Goal: Information Seeking & Learning: Find specific fact

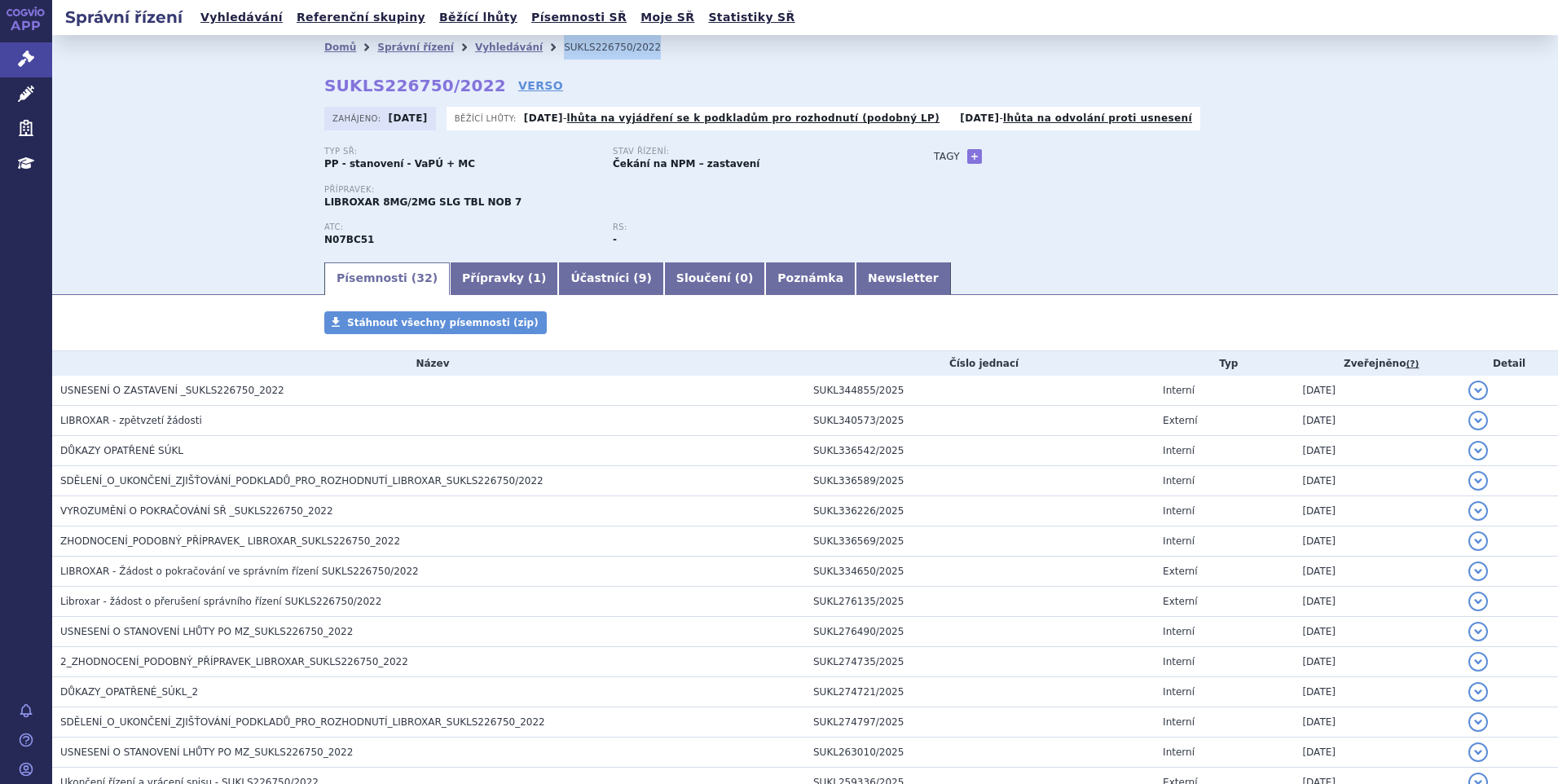
drag, startPoint x: 640, startPoint y: 42, endPoint x: 528, endPoint y: 51, distance: 112.4
click at [528, 51] on ul "Domů Správní řízení Vyhledávání SUKLS226750/2022" at bounding box center [805, 47] width 961 height 24
copy li "SUKLS226750/2022"
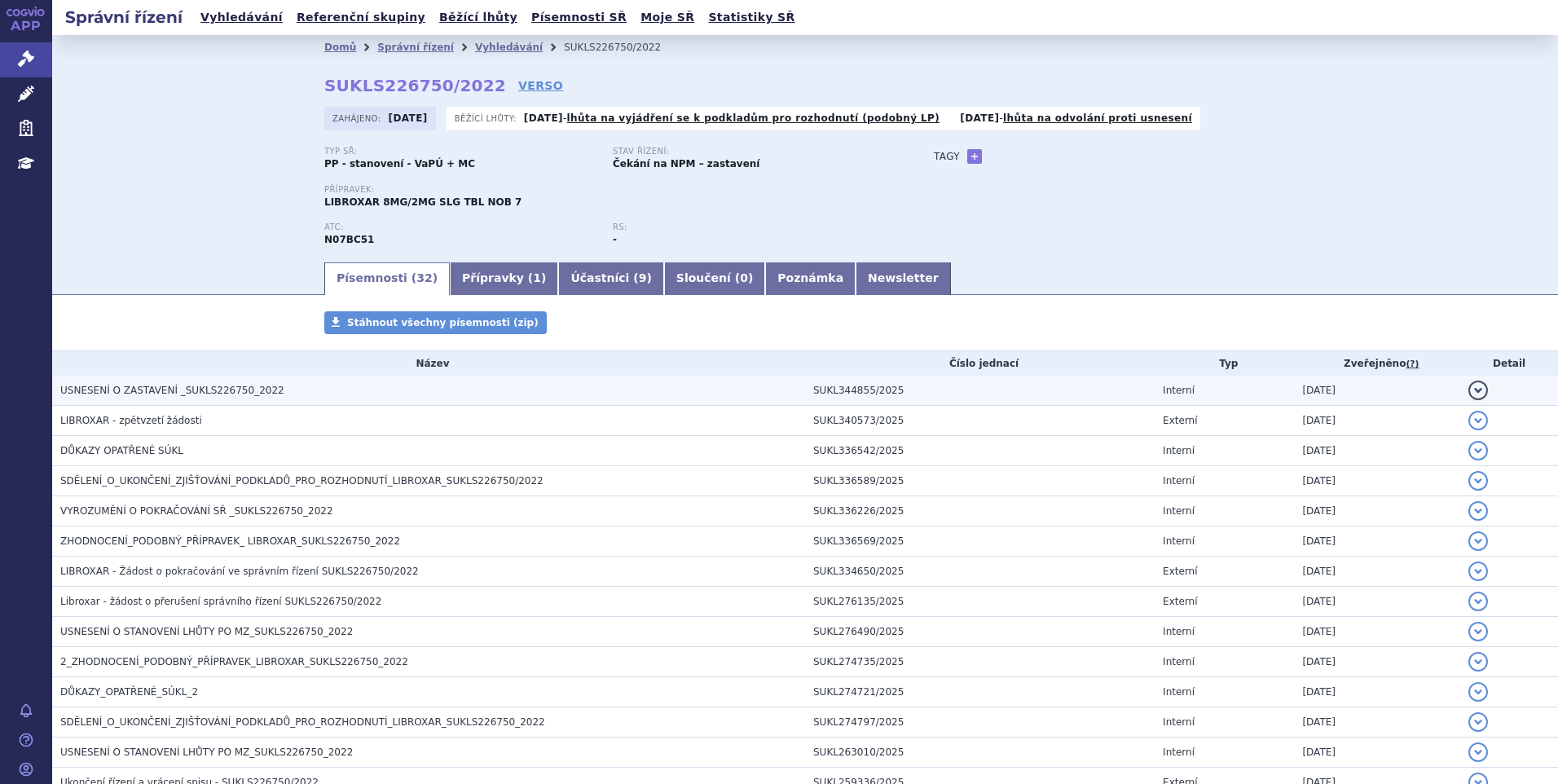
click at [374, 385] on h3 "USNESENÍ O ZASTAVENÍ _SUKLS226750_2022" at bounding box center [432, 390] width 744 height 17
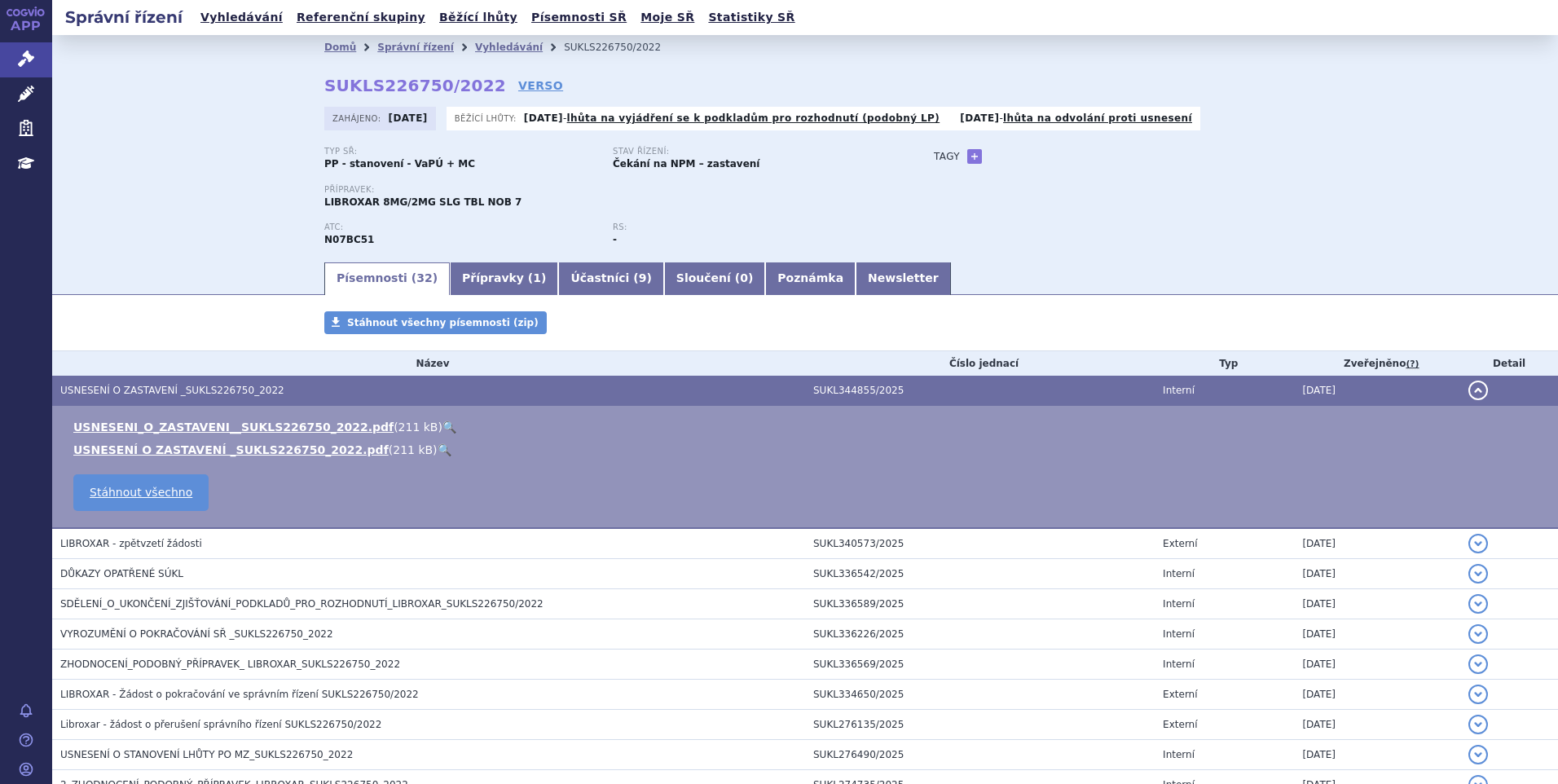
click at [443, 424] on link "🔍" at bounding box center [450, 426] width 14 height 13
